Goal: Task Accomplishment & Management: Use online tool/utility

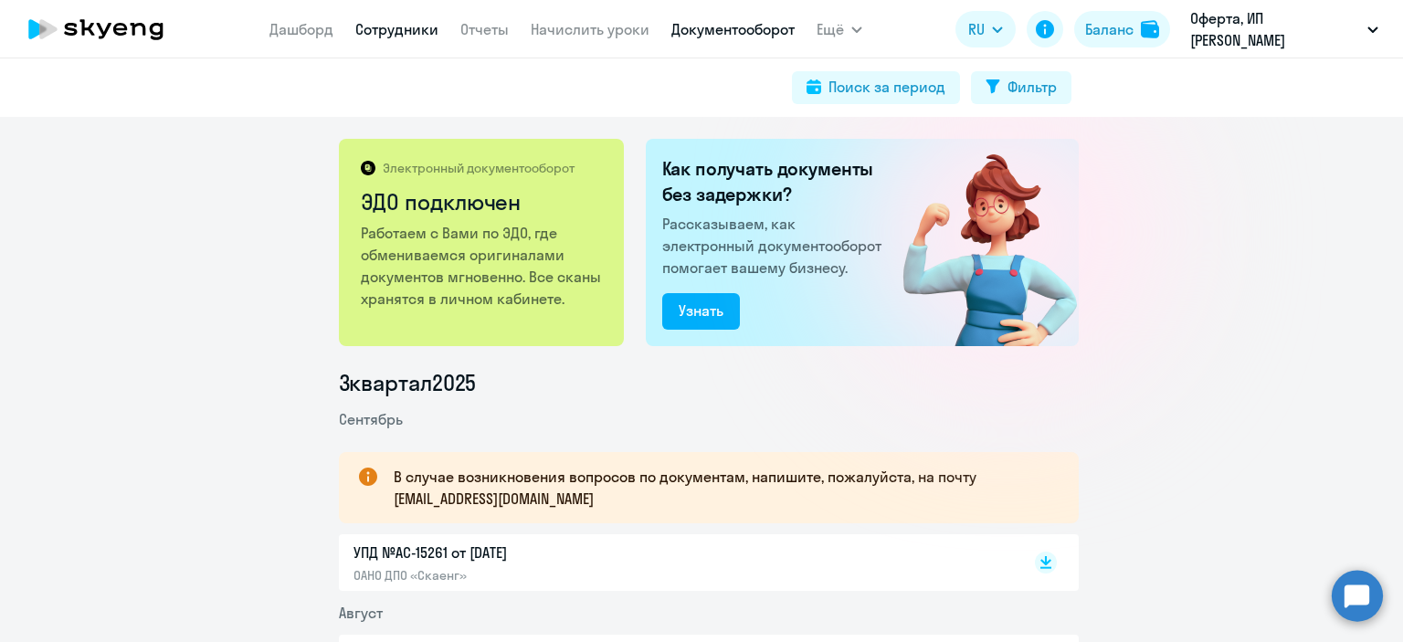
click at [417, 38] on link "Сотрудники" at bounding box center [396, 29] width 83 height 18
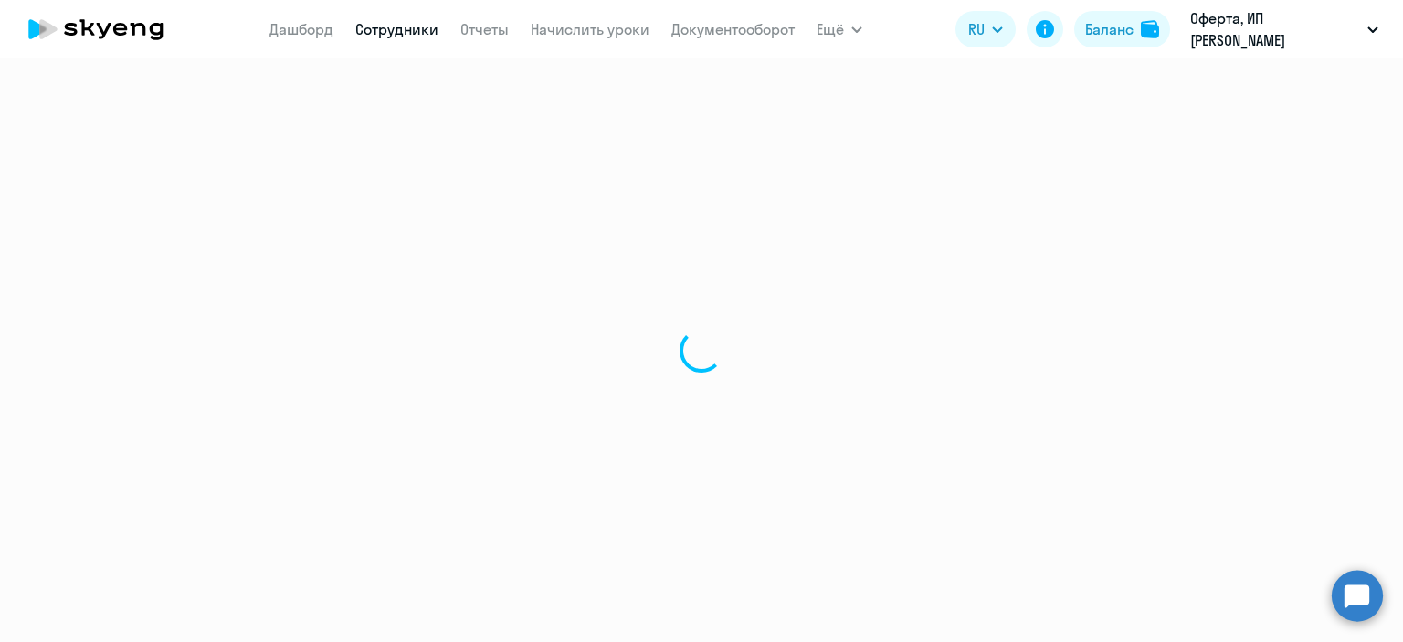
select select "30"
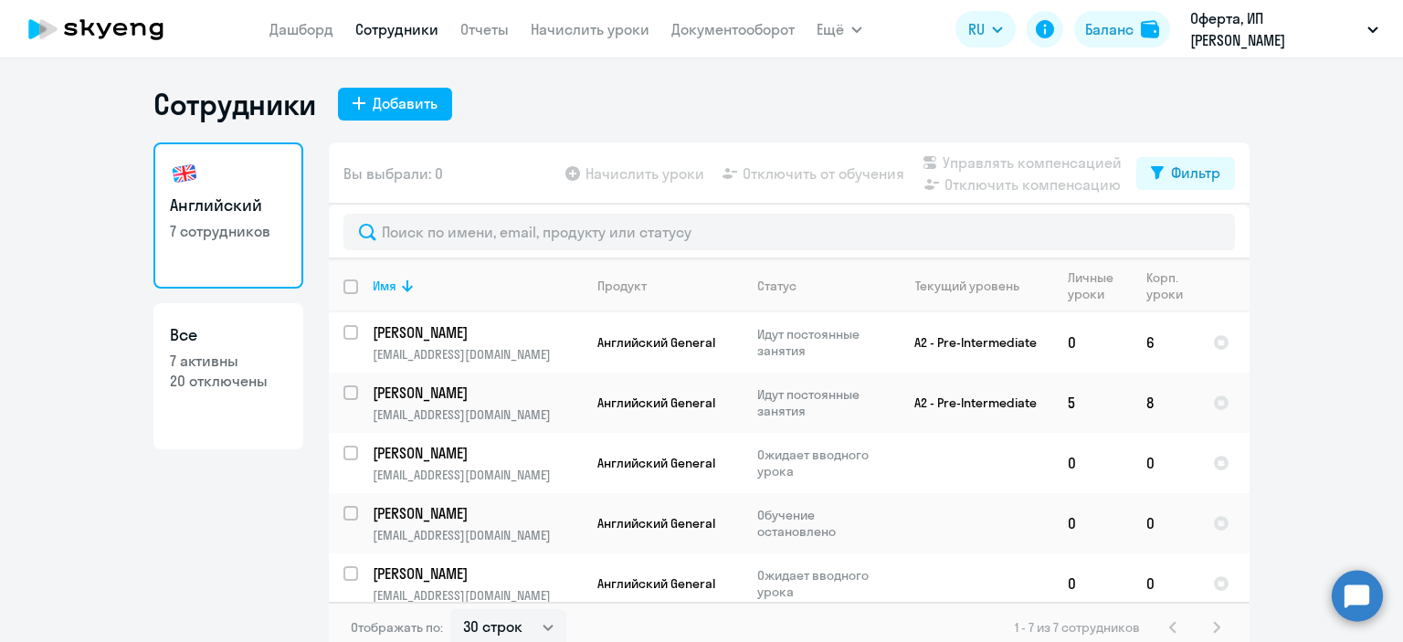
scroll to position [11, 0]
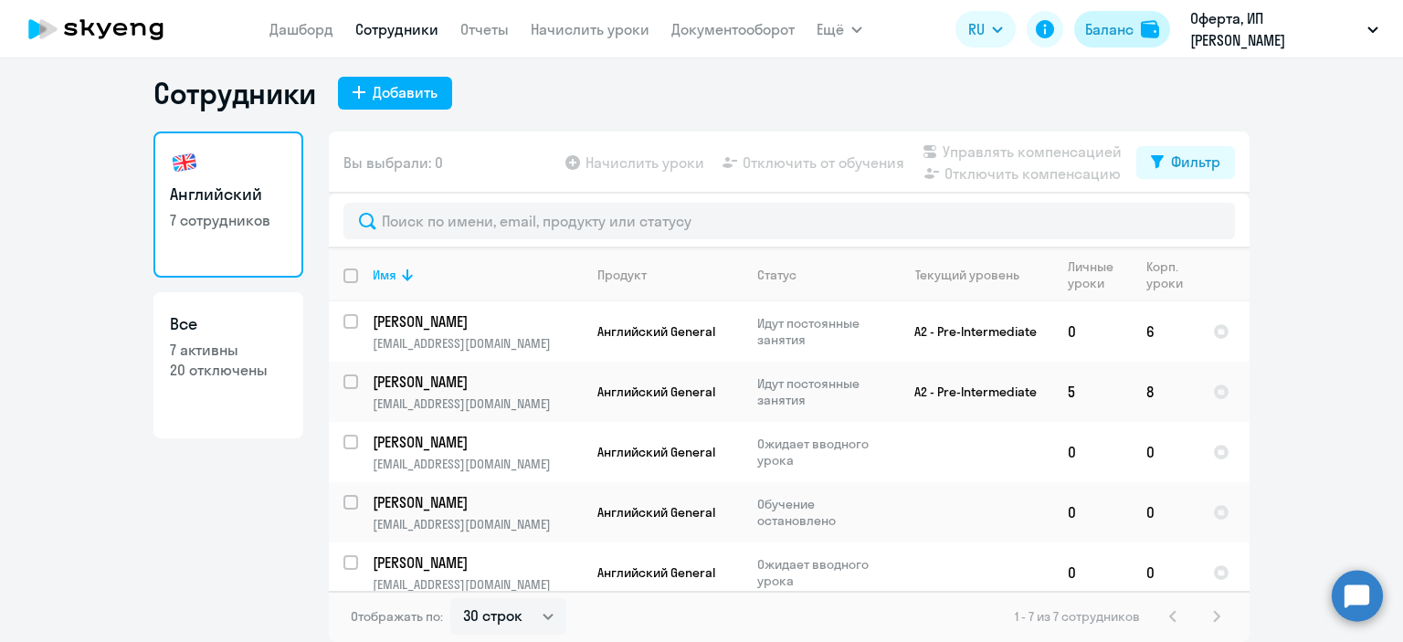
click at [1117, 29] on div "Баланс" at bounding box center [1109, 29] width 48 height 22
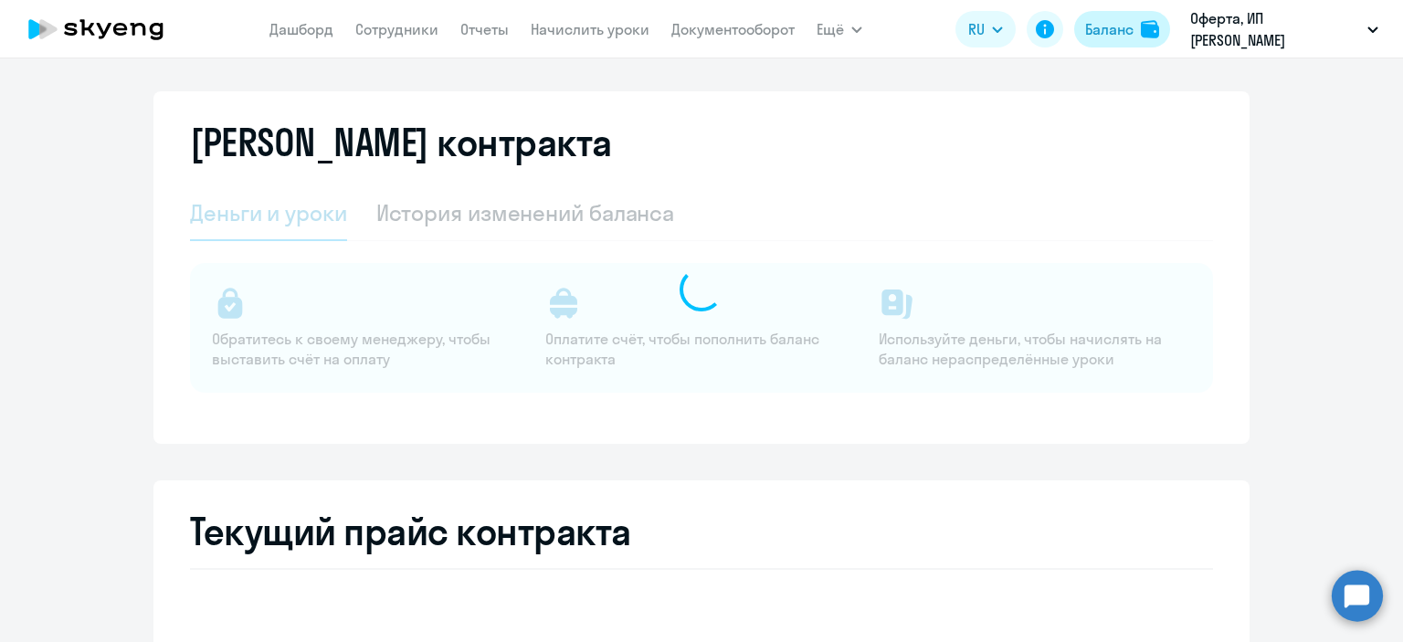
select select "english_adult_not_native_speaker"
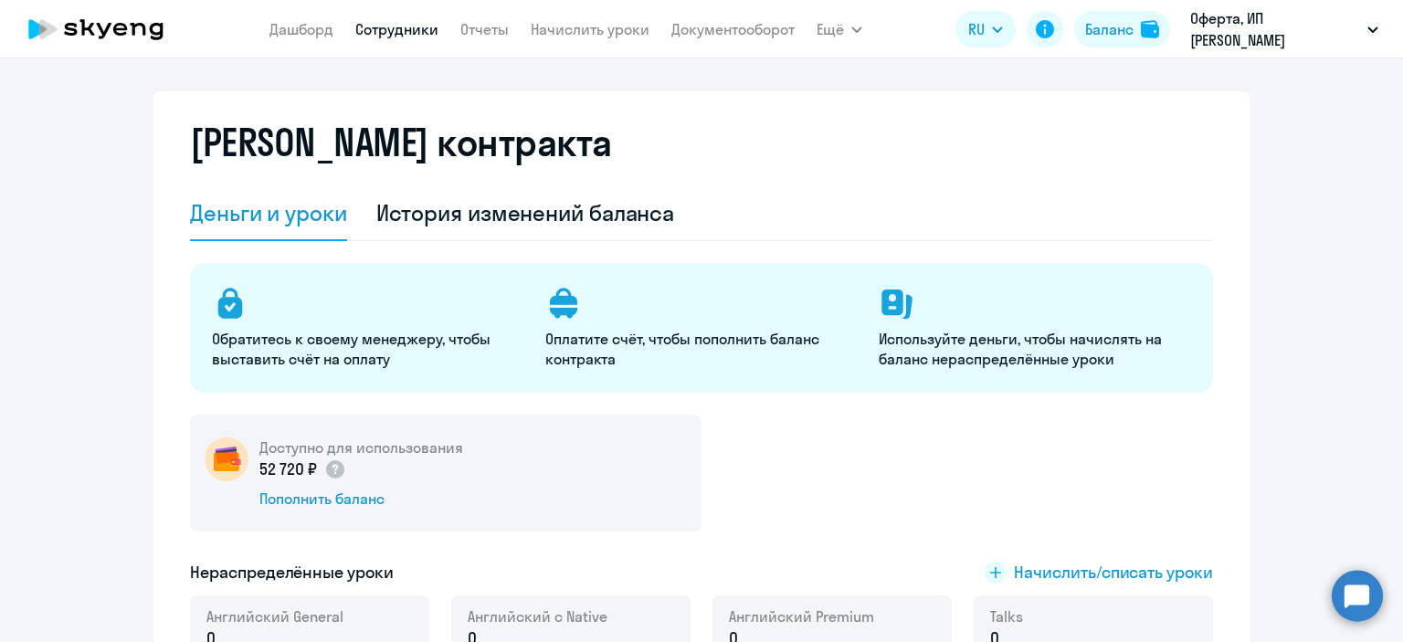
click at [376, 21] on link "Сотрудники" at bounding box center [396, 29] width 83 height 18
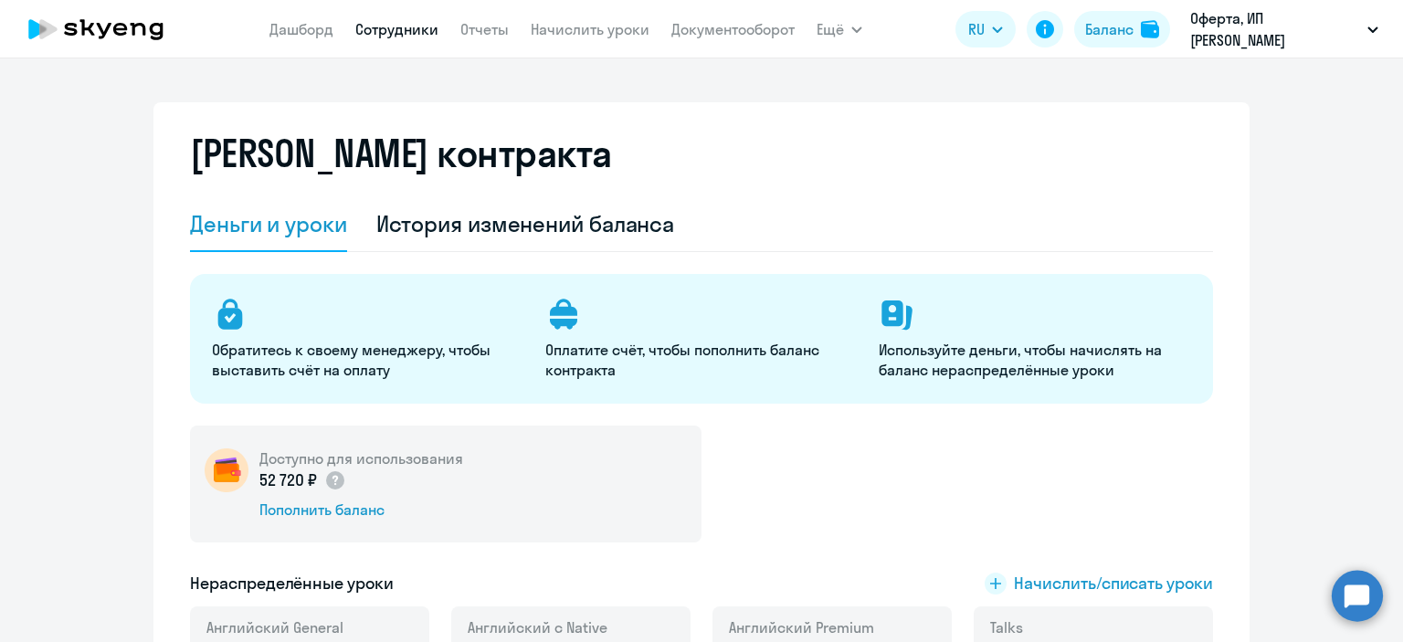
select select "30"
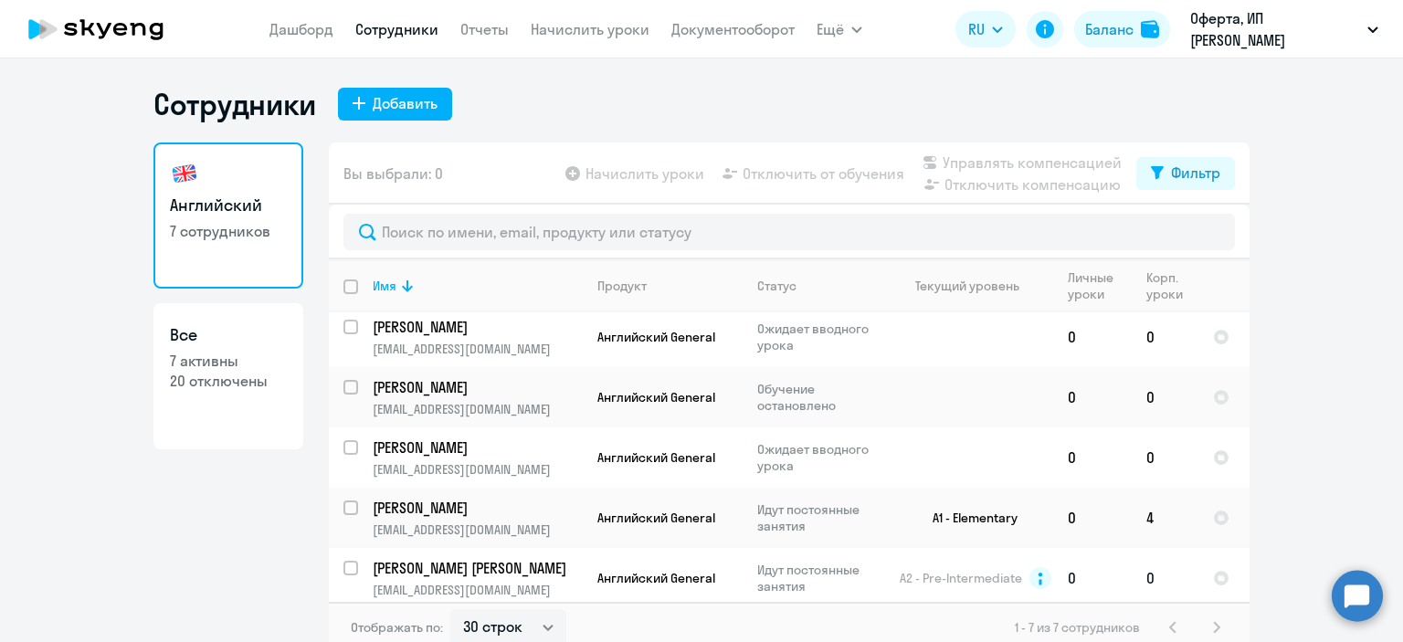
scroll to position [130, 0]
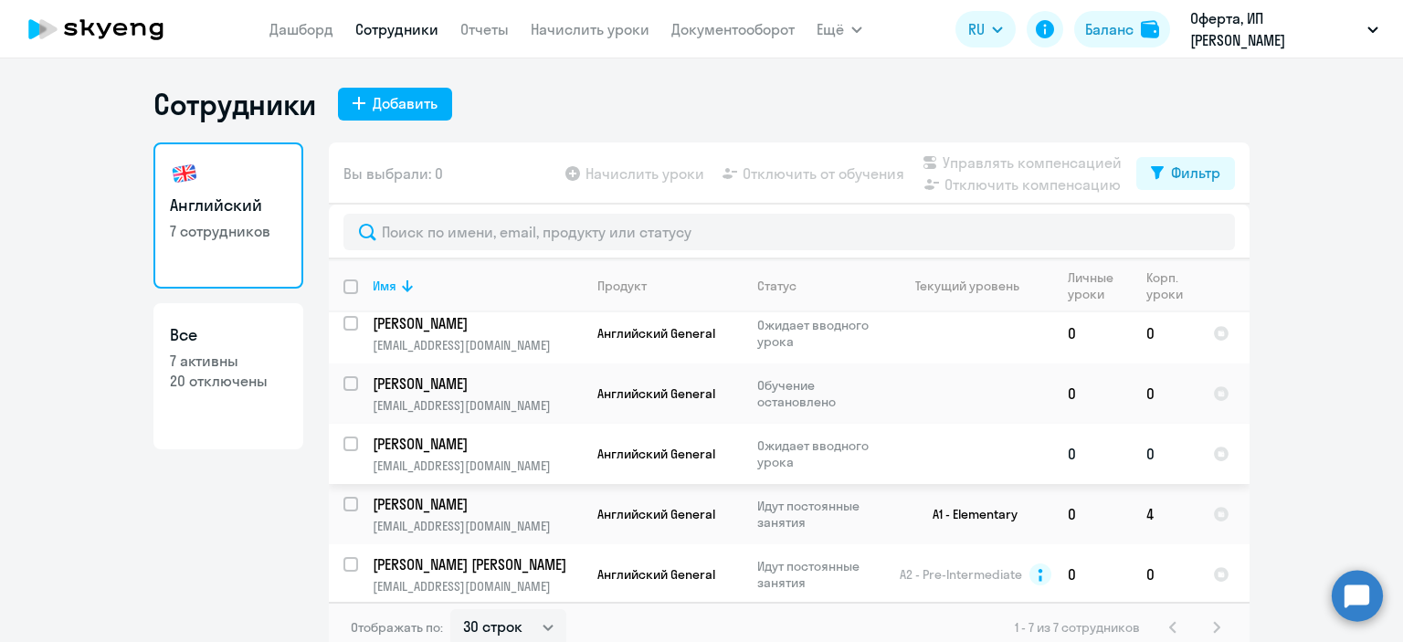
click at [975, 455] on td at bounding box center [968, 454] width 170 height 60
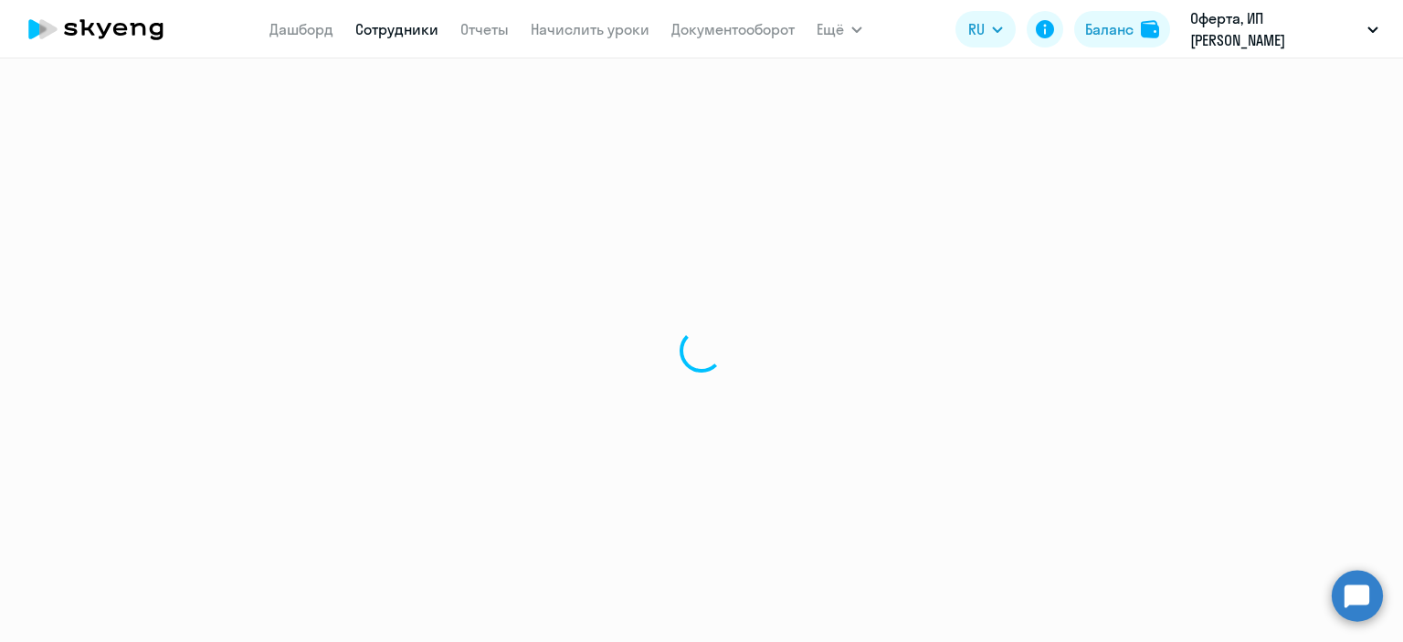
select select "english"
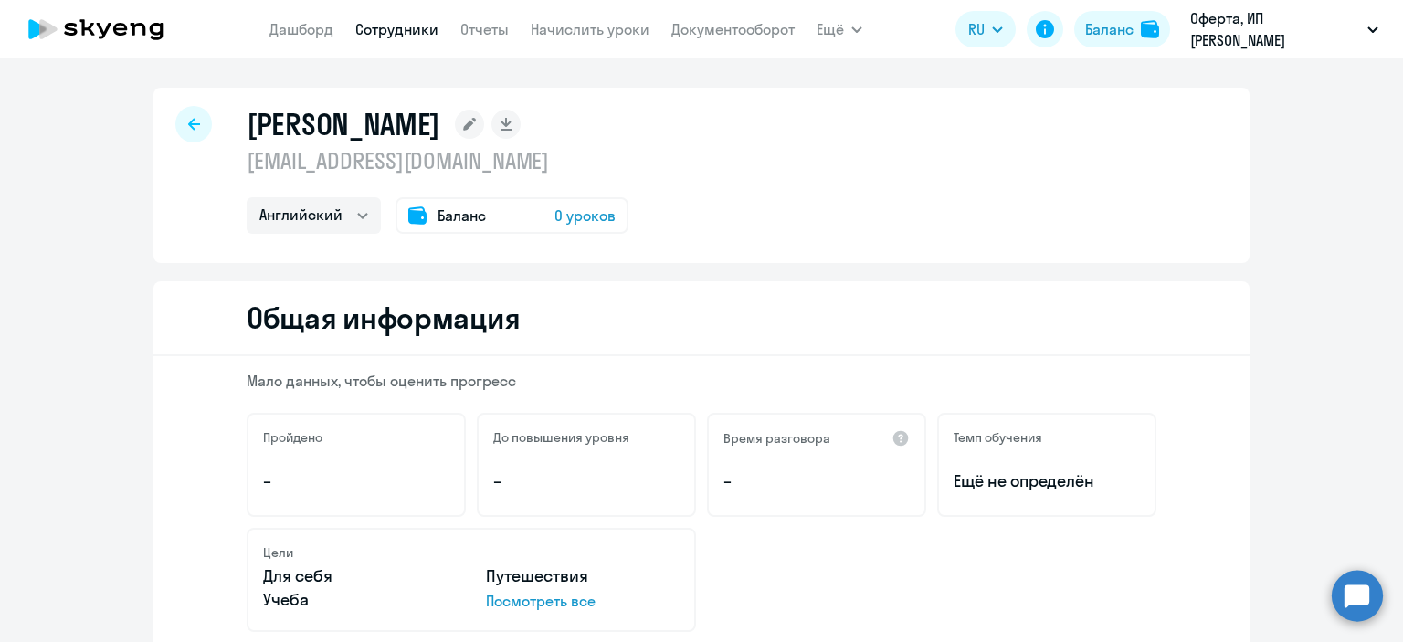
click at [178, 125] on div at bounding box center [193, 124] width 37 height 37
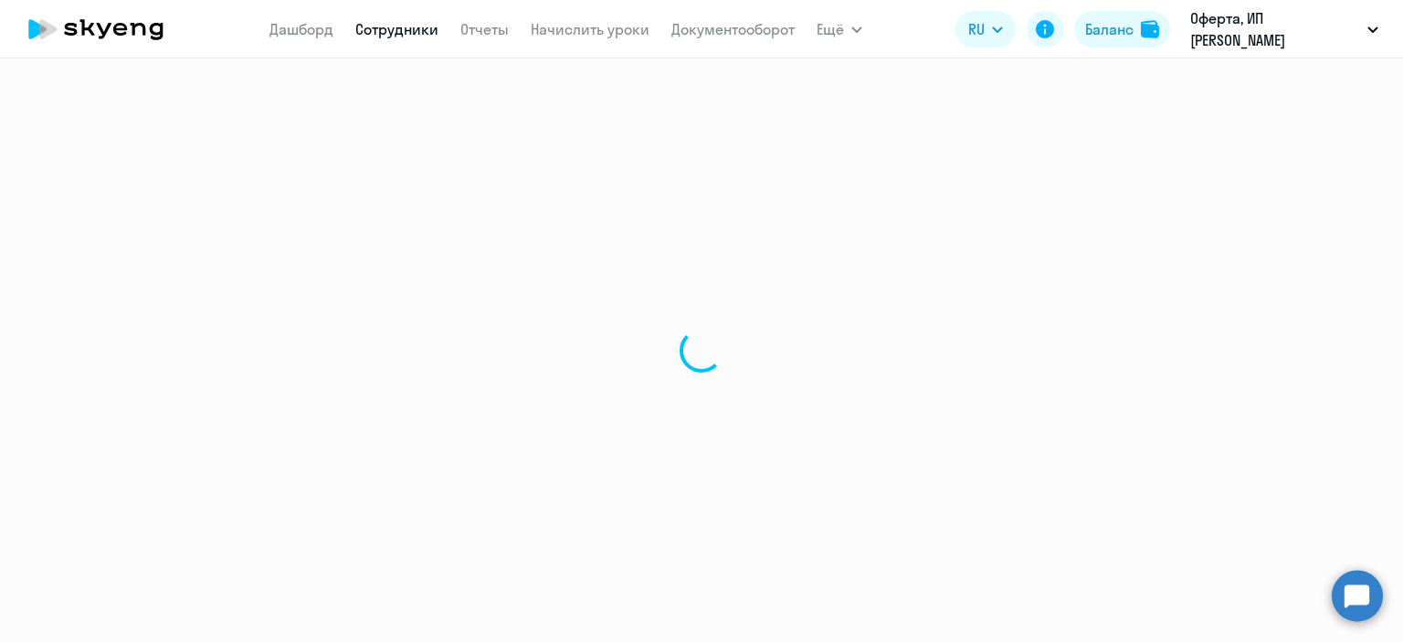
select select "30"
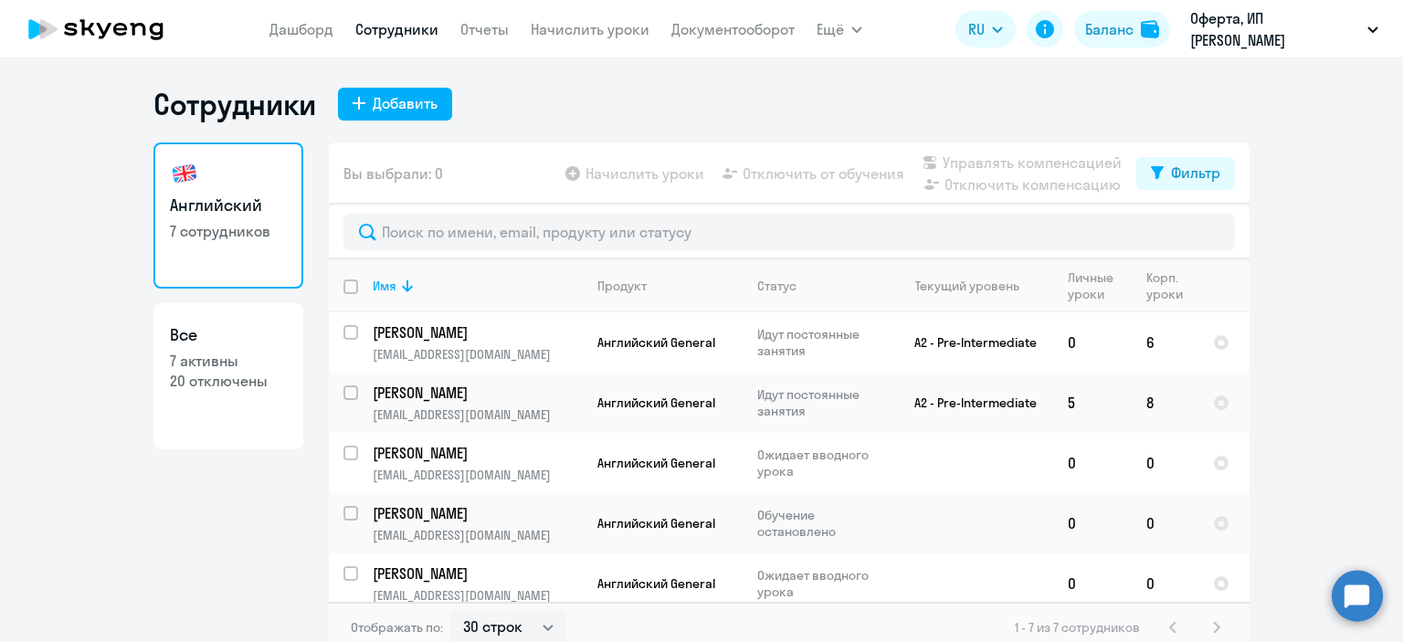
click at [525, 34] on nav "[PERSON_NAME] Отчеты Начислить уроки Документооборот" at bounding box center [531, 29] width 525 height 37
click at [555, 33] on link "Начислить уроки" at bounding box center [590, 29] width 119 height 18
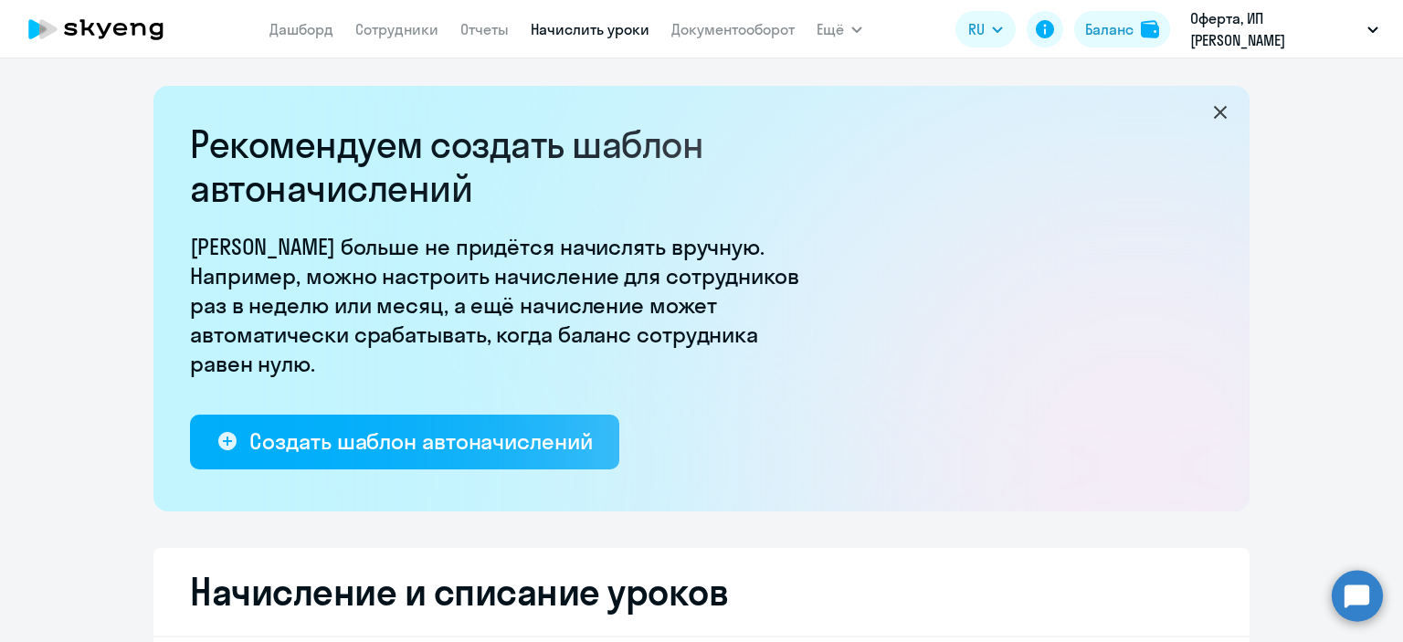
select select "10"
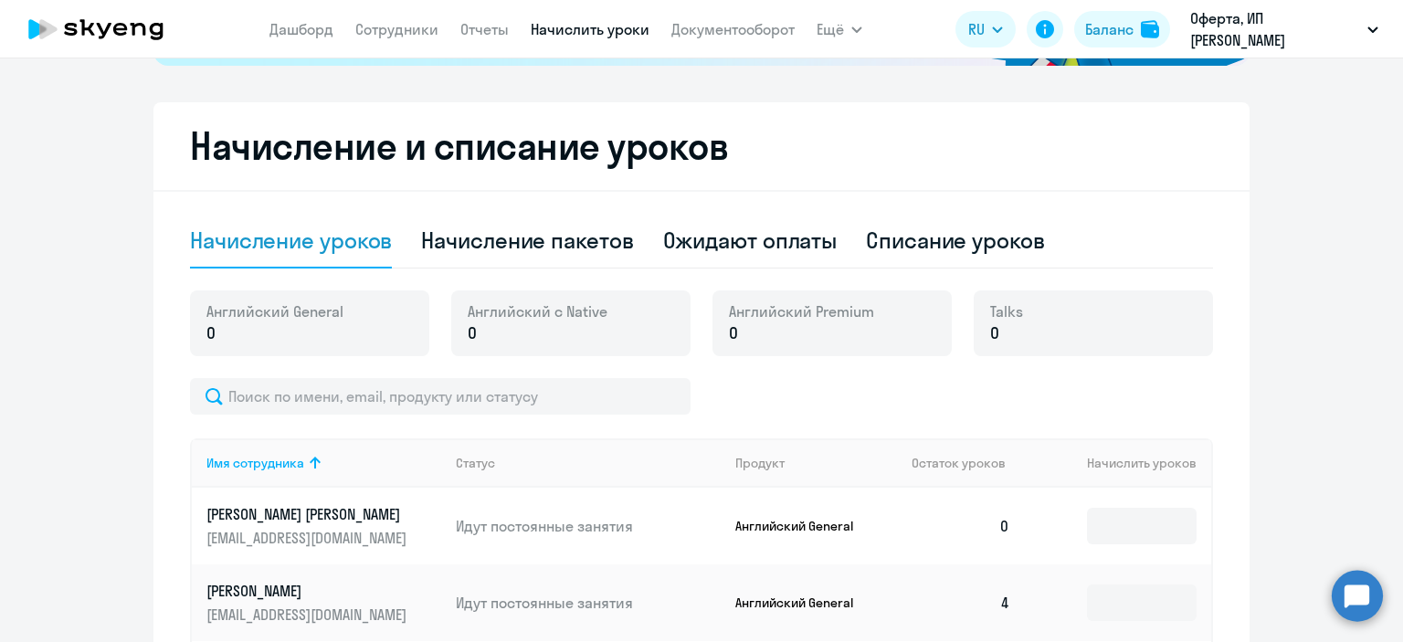
scroll to position [447, 0]
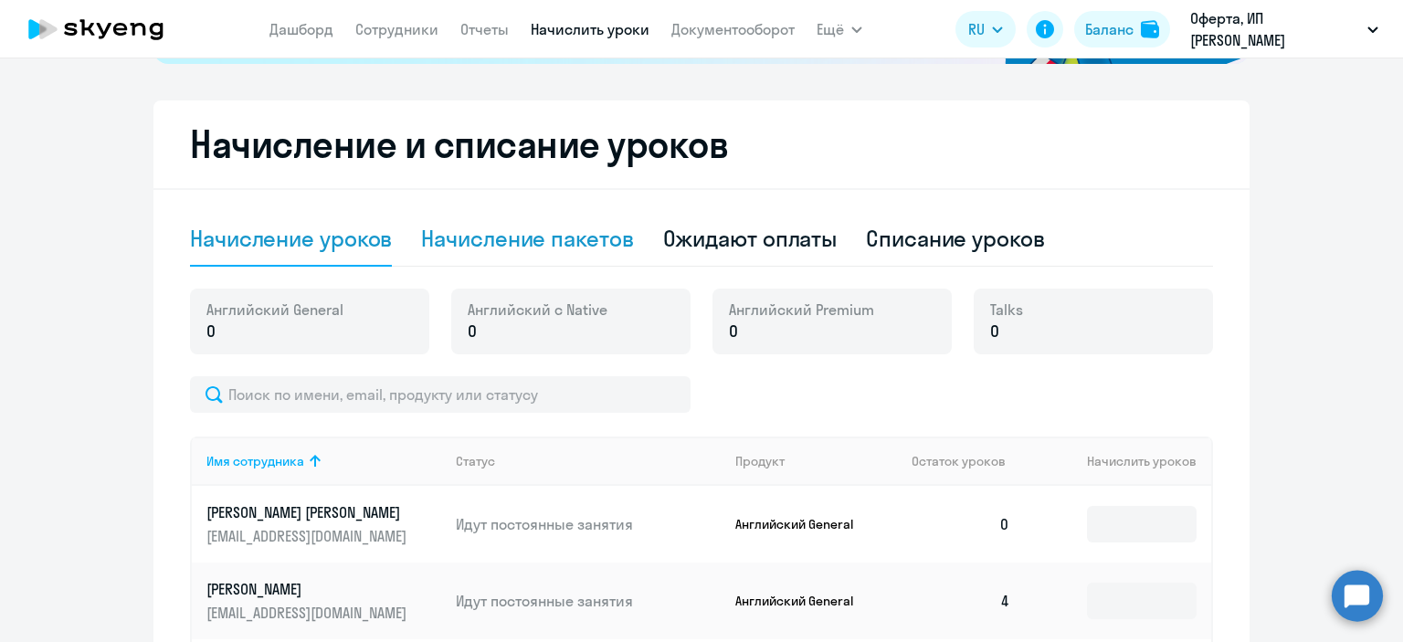
click at [530, 246] on div "Начисление пакетов" at bounding box center [527, 238] width 212 height 29
select select "10"
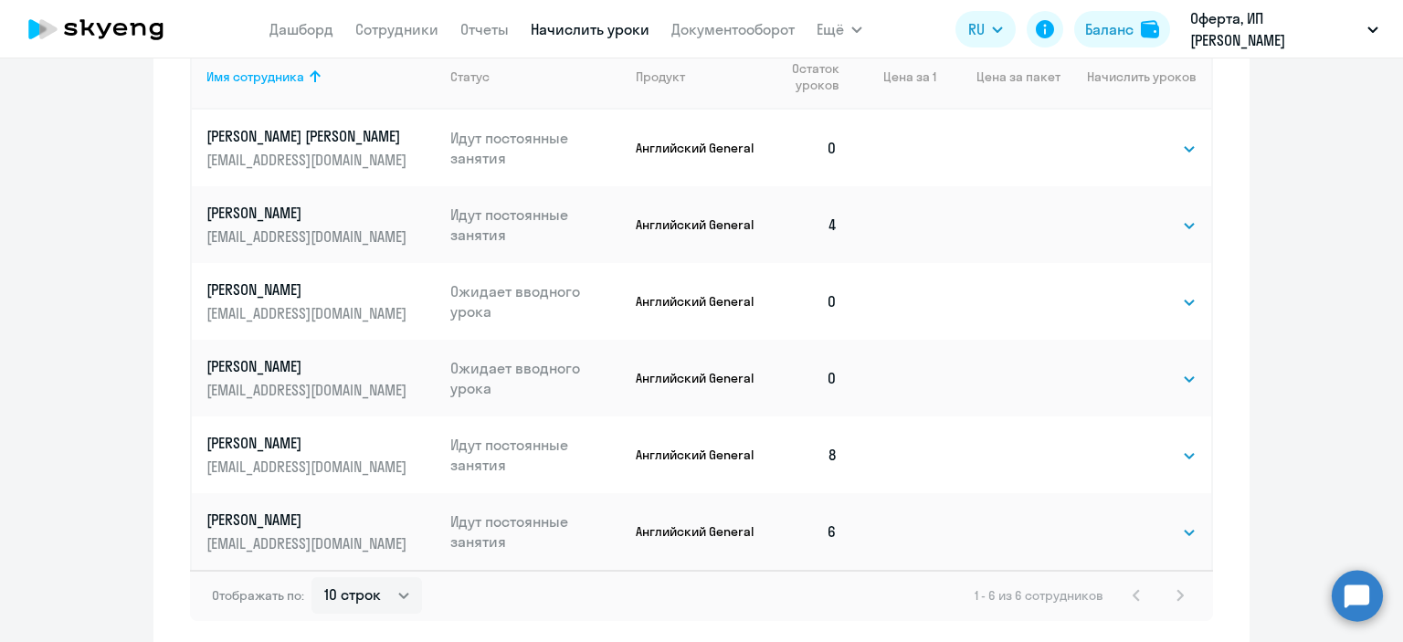
scroll to position [902, 0]
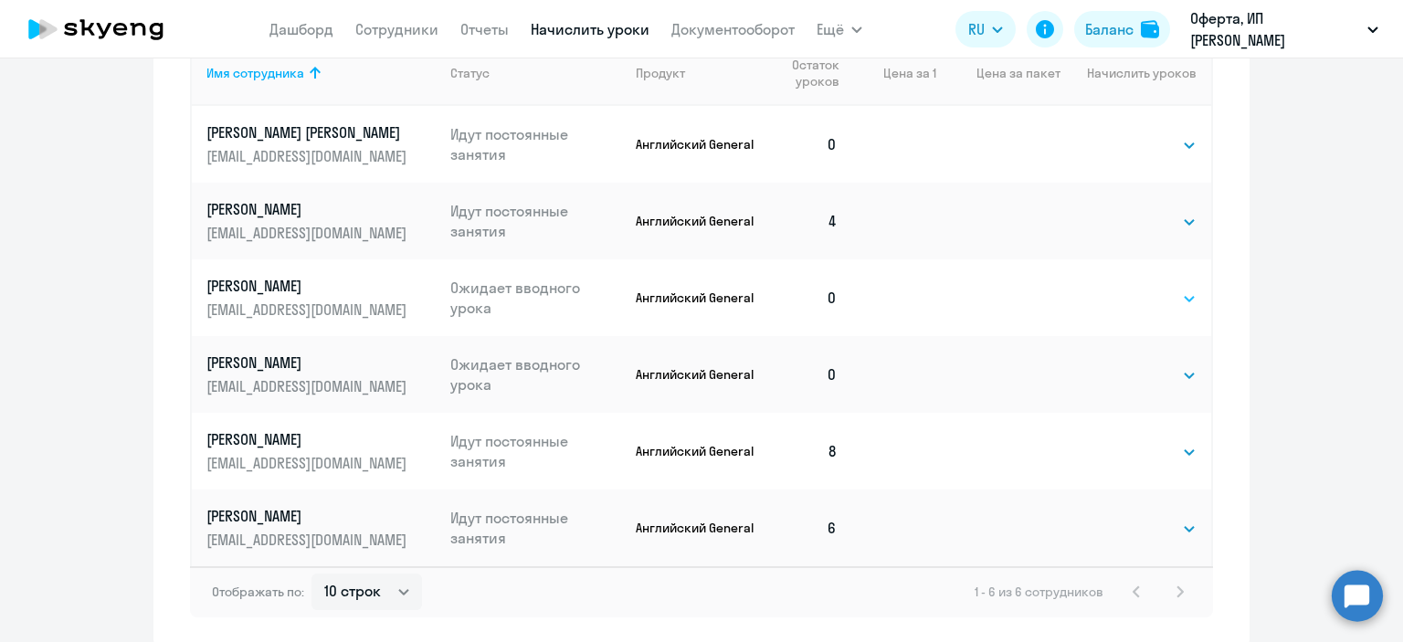
click at [1142, 297] on select "Выбрать 4 8 16 32 64 96 128" at bounding box center [1158, 299] width 75 height 22
select select "8"
click at [1121, 288] on select "Выбрать 4 8 16 32 64 96 128" at bounding box center [1158, 299] width 75 height 22
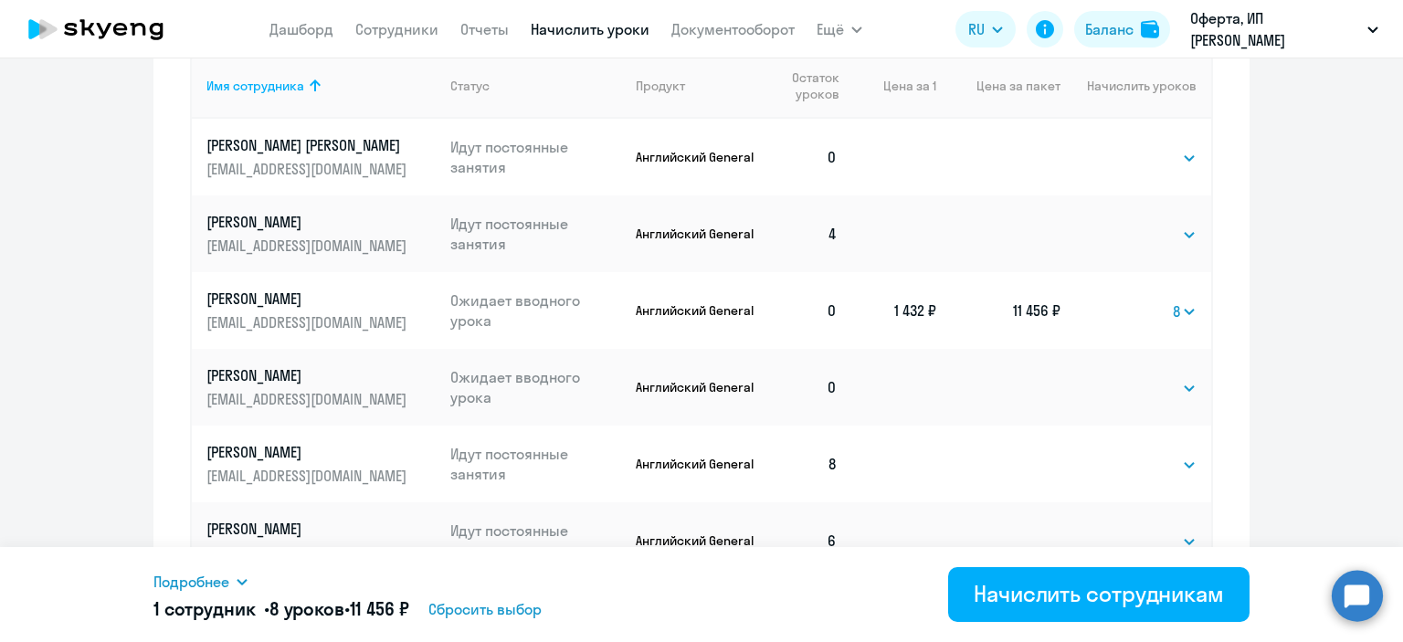
scroll to position [888, 0]
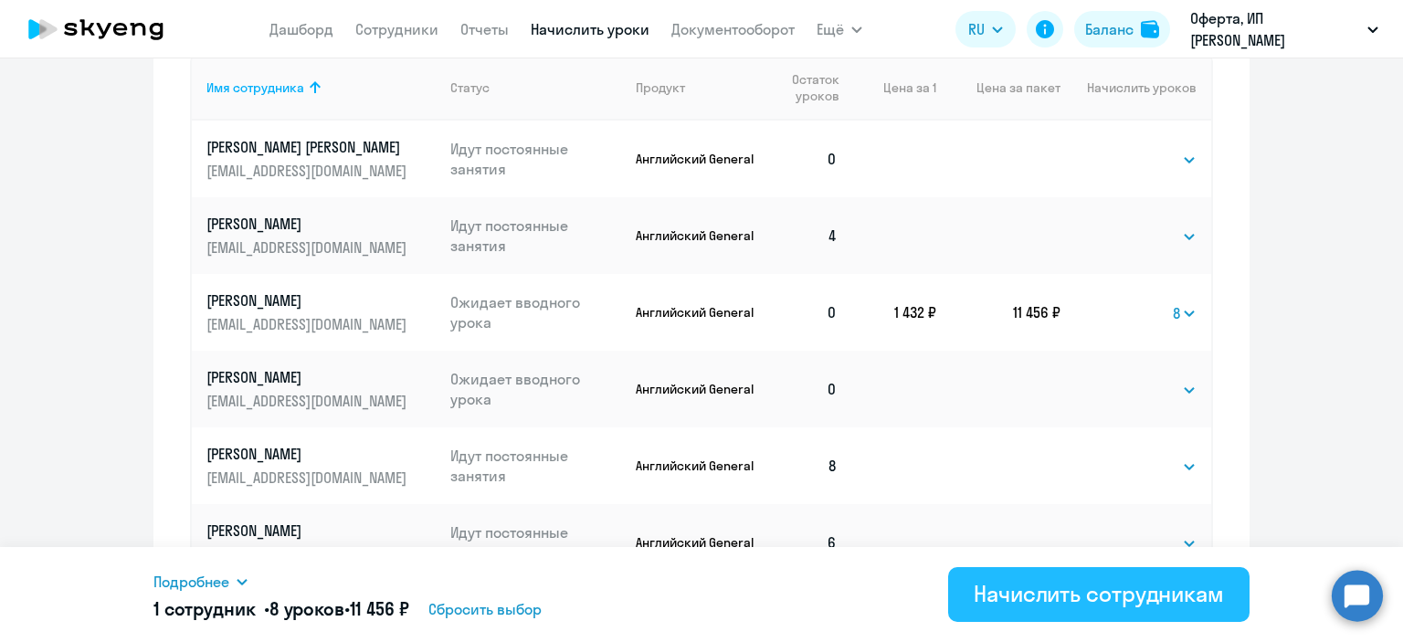
click at [1069, 603] on div "Начислить сотрудникам" at bounding box center [1098, 593] width 250 height 29
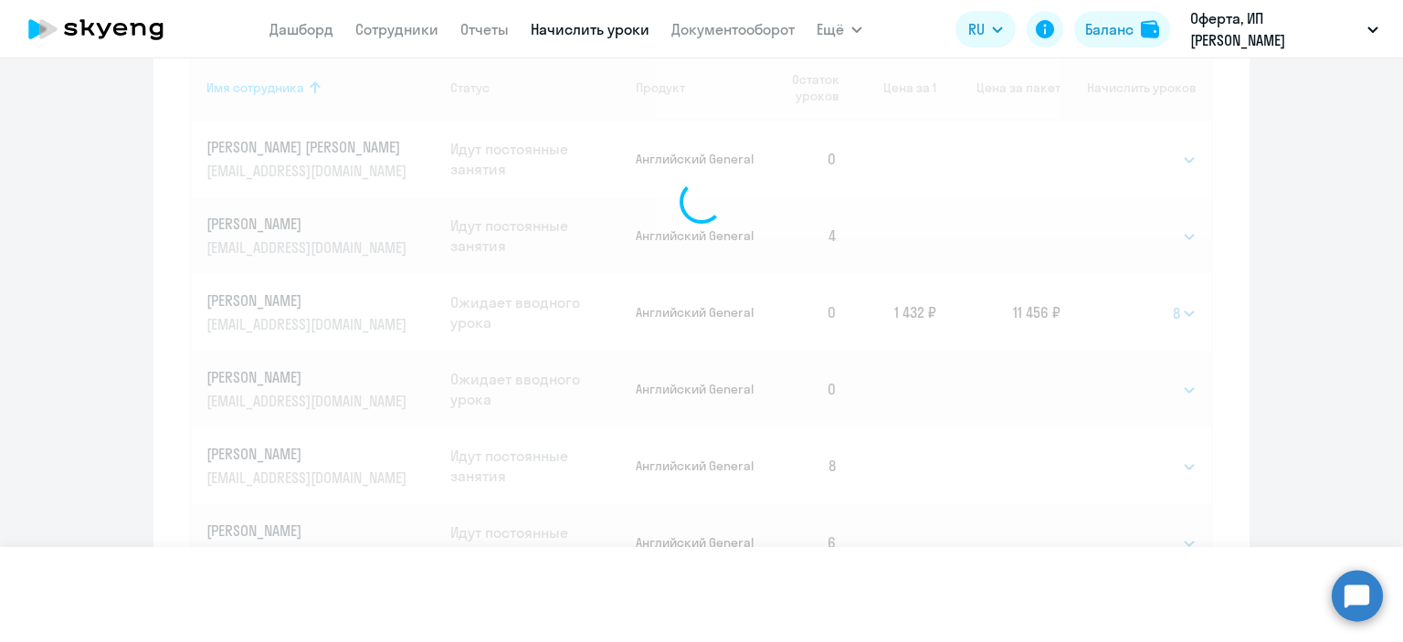
select select
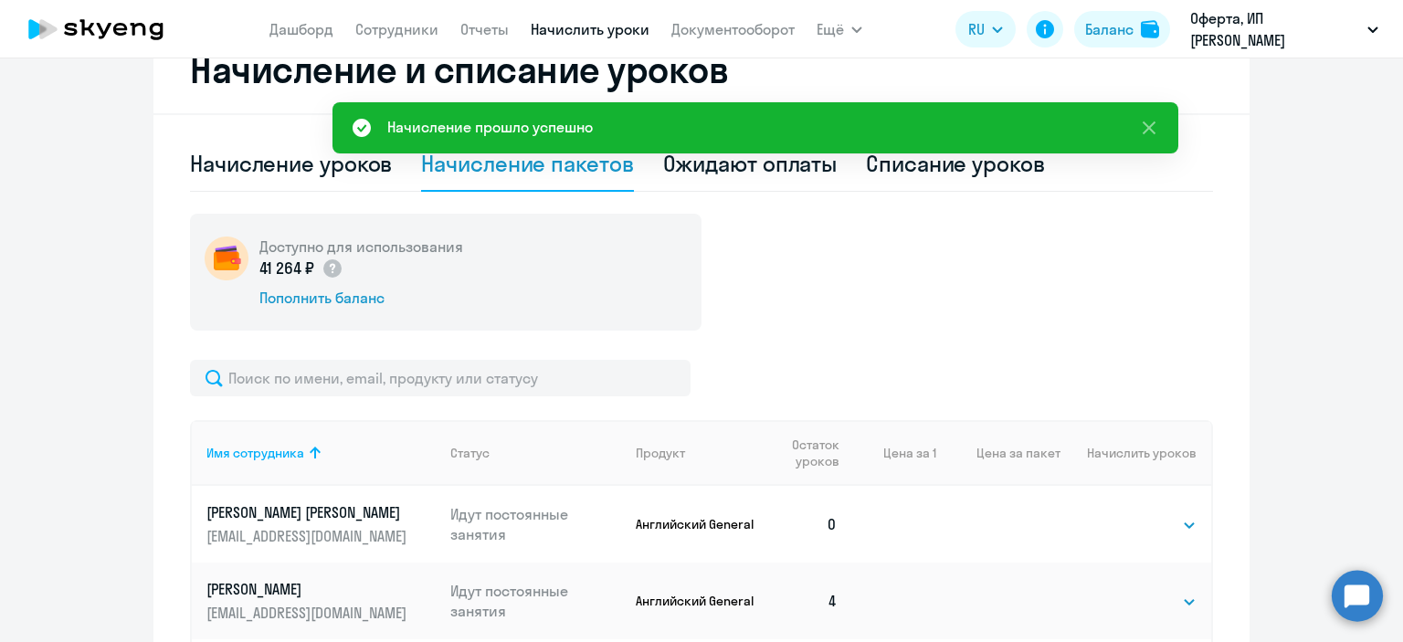
scroll to position [477, 0]
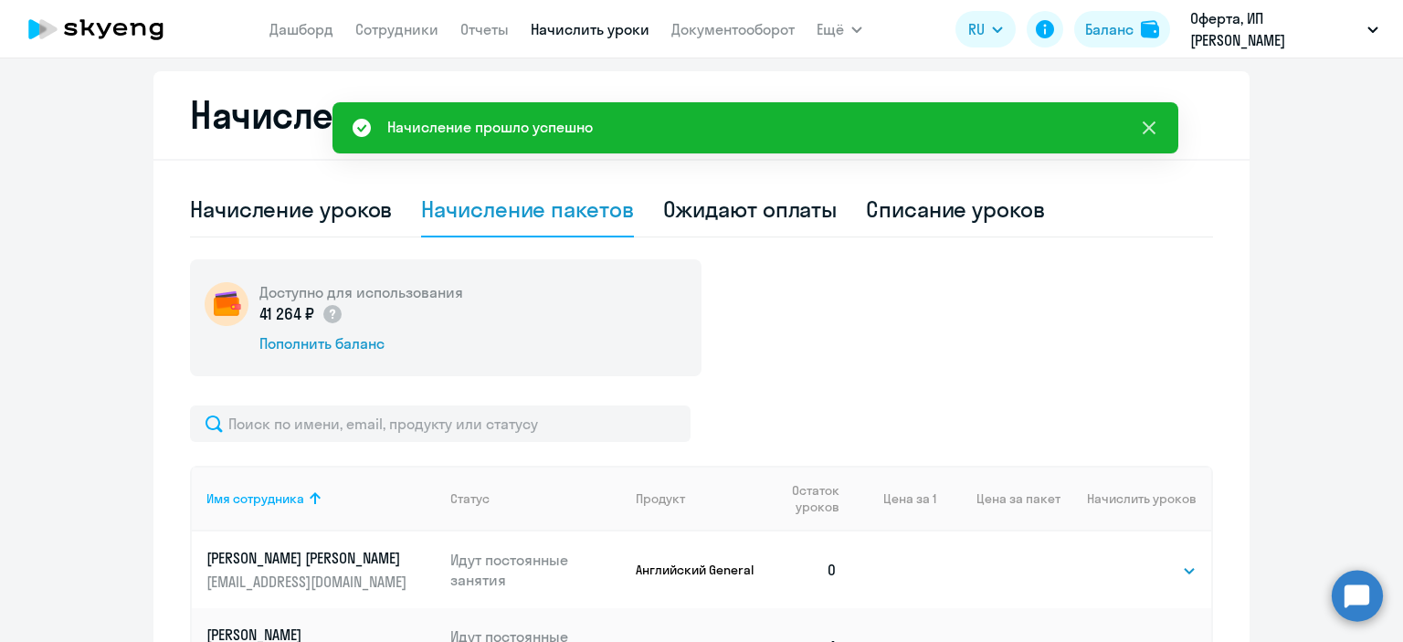
click at [1140, 137] on icon at bounding box center [1149, 128] width 22 height 22
